Goal: Information Seeking & Learning: Learn about a topic

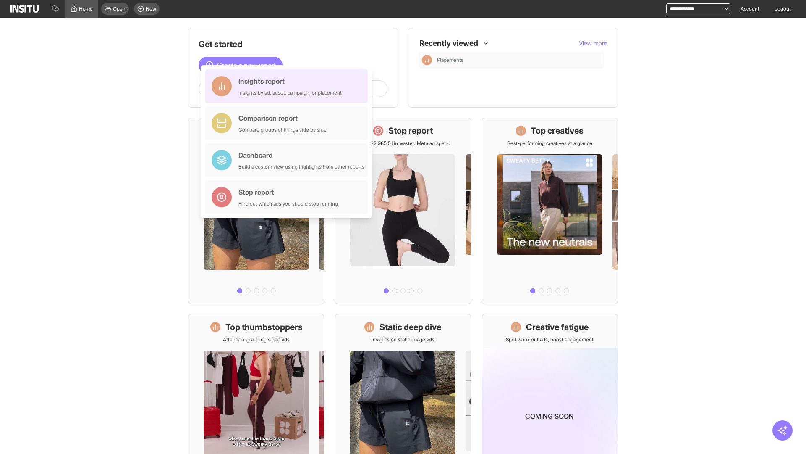
click at [289, 86] on div "Insights report Insights by ad, adset, campaign, or placement" at bounding box center [290, 86] width 103 height 20
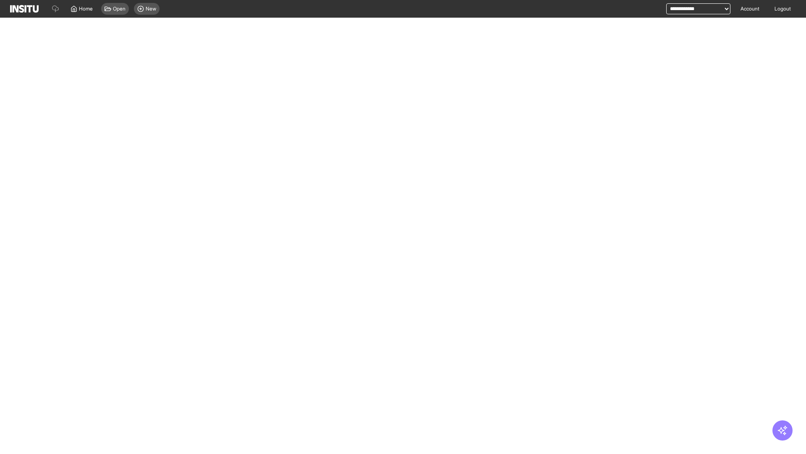
select select "**"
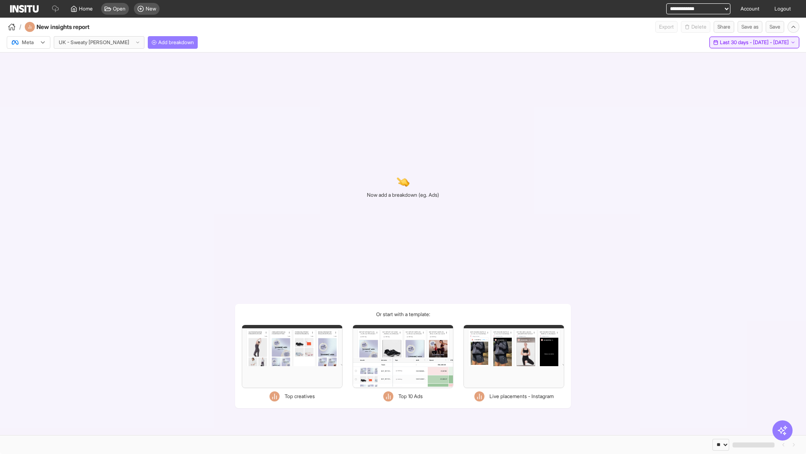
click at [736, 42] on span "Last 30 days - [DATE] - [DATE]" at bounding box center [754, 42] width 69 height 7
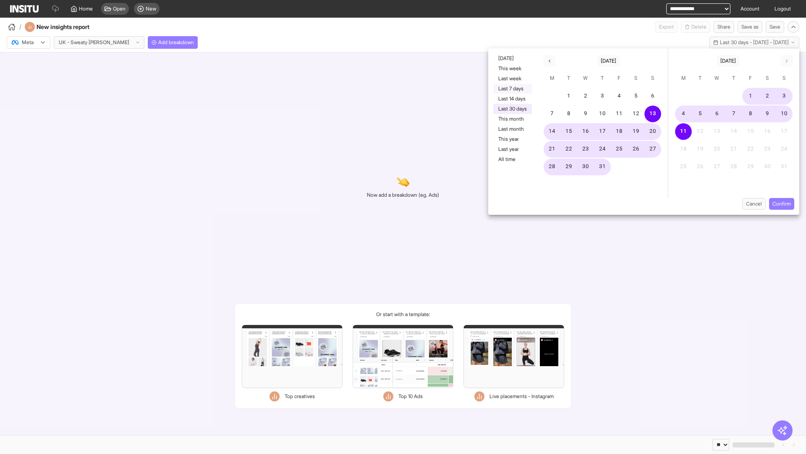
click at [512, 89] on button "Last 7 days" at bounding box center [513, 89] width 39 height 10
